Goal: Use online tool/utility: Utilize a website feature to perform a specific function

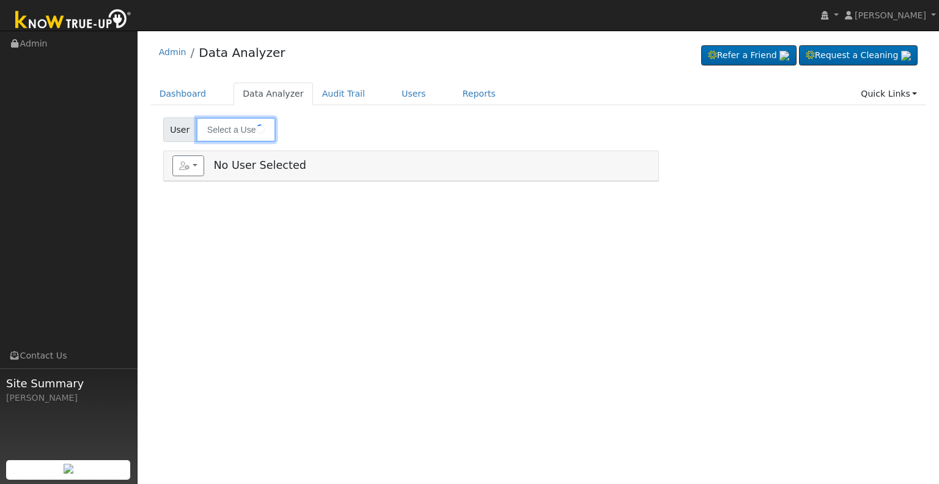
type input "[PERSON_NAME]"
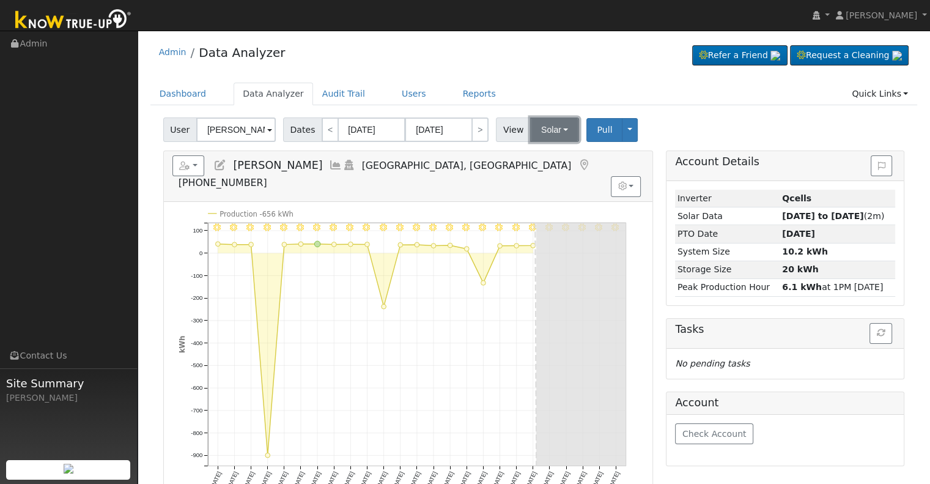
click at [541, 134] on button "Solar" at bounding box center [554, 129] width 49 height 24
click at [543, 152] on link "Utility" at bounding box center [570, 156] width 85 height 17
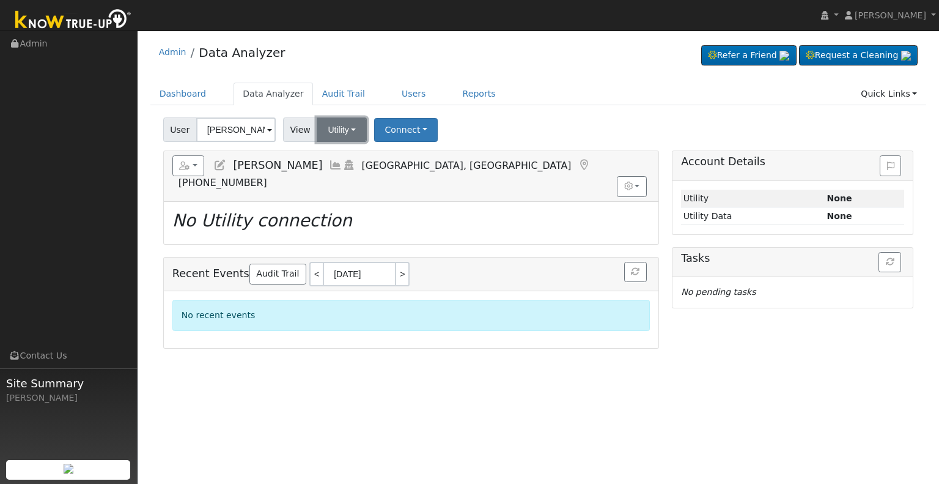
click at [345, 133] on button "Utility" at bounding box center [342, 129] width 50 height 24
drag, startPoint x: 347, startPoint y: 171, endPoint x: 273, endPoint y: 163, distance: 75.1
click at [347, 172] on link "Solar" at bounding box center [357, 174] width 85 height 17
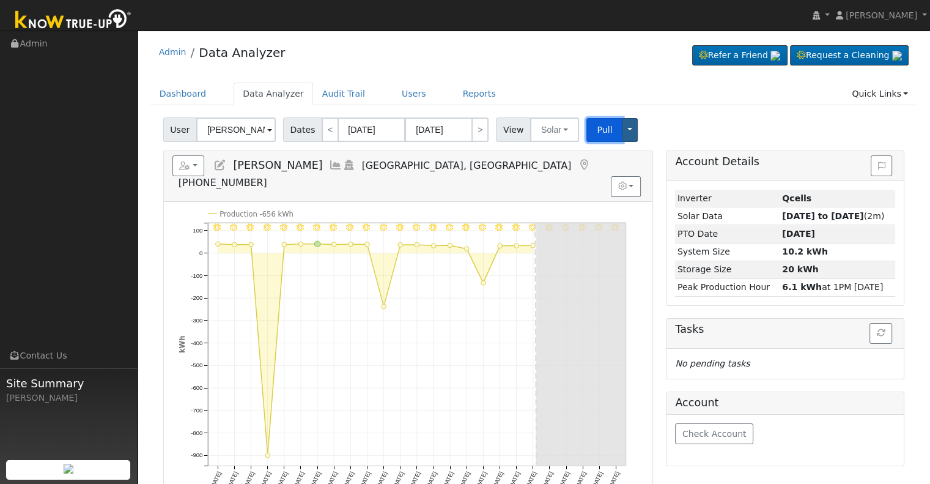
drag, startPoint x: 591, startPoint y: 127, endPoint x: 612, endPoint y: 119, distance: 22.5
click at [597, 127] on span "Pull" at bounding box center [604, 130] width 15 height 10
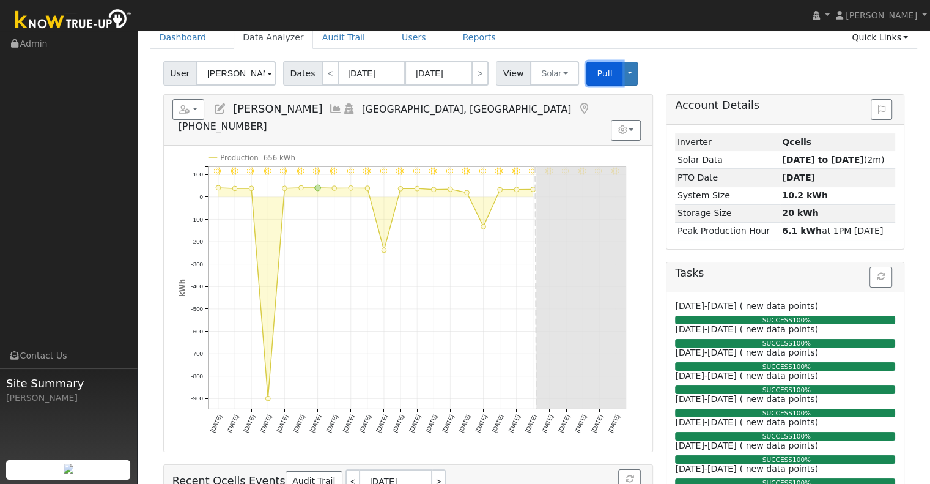
scroll to position [2, 0]
